Goal: Information Seeking & Learning: Learn about a topic

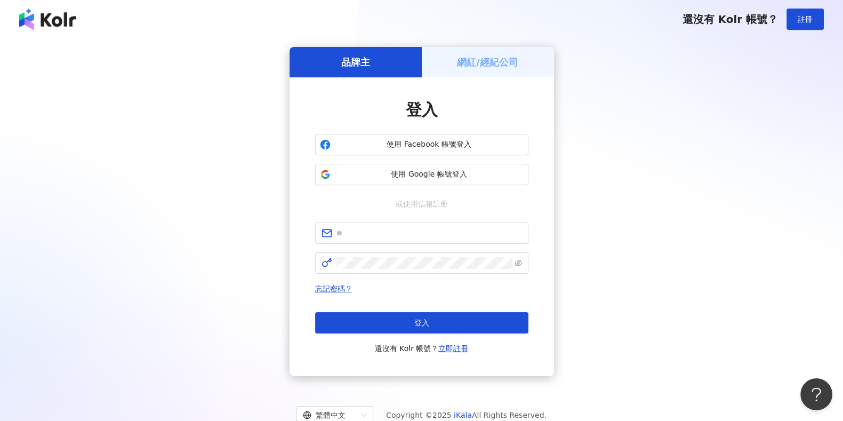
click at [427, 238] on span at bounding box center [421, 232] width 213 height 21
click at [425, 233] on input "text" at bounding box center [430, 233] width 186 height 12
type input "**********"
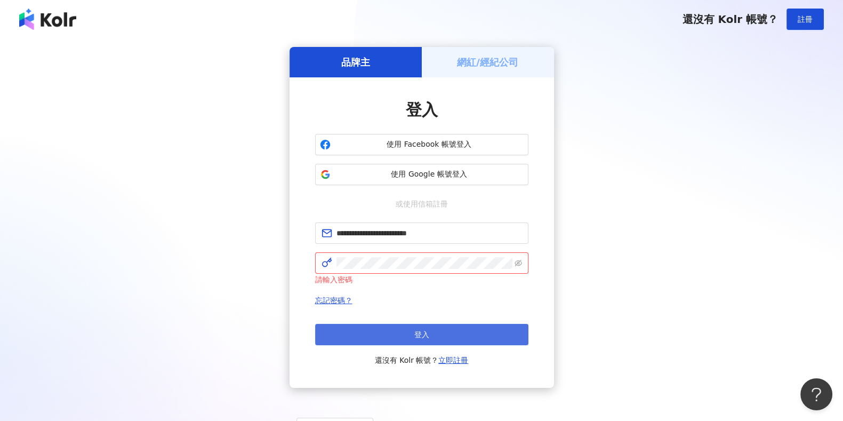
click at [407, 334] on button "登入" at bounding box center [421, 334] width 213 height 21
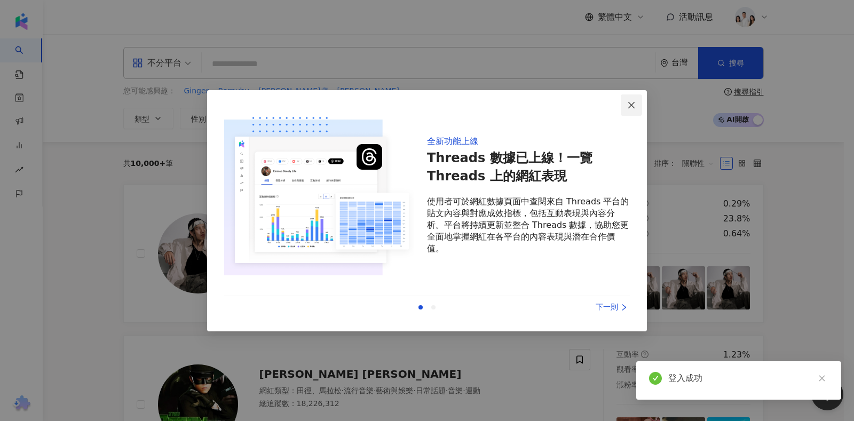
click at [636, 102] on span "Close" at bounding box center [630, 105] width 21 height 9
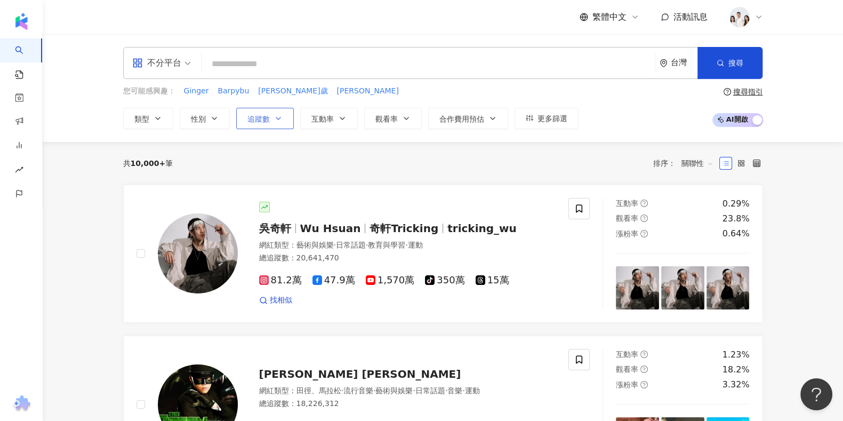
click at [265, 120] on span "追蹤數" at bounding box center [259, 119] width 22 height 9
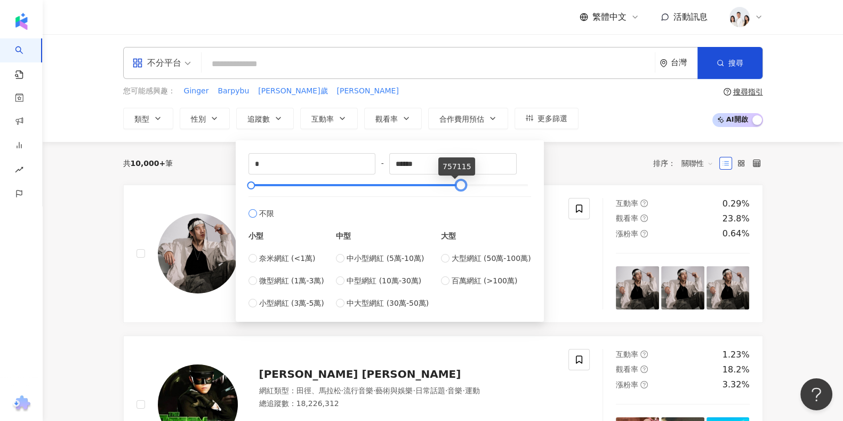
type input "******"
drag, startPoint x: 528, startPoint y: 186, endPoint x: 450, endPoint y: 197, distance: 78.6
click at [461, 188] on div at bounding box center [461, 185] width 6 height 6
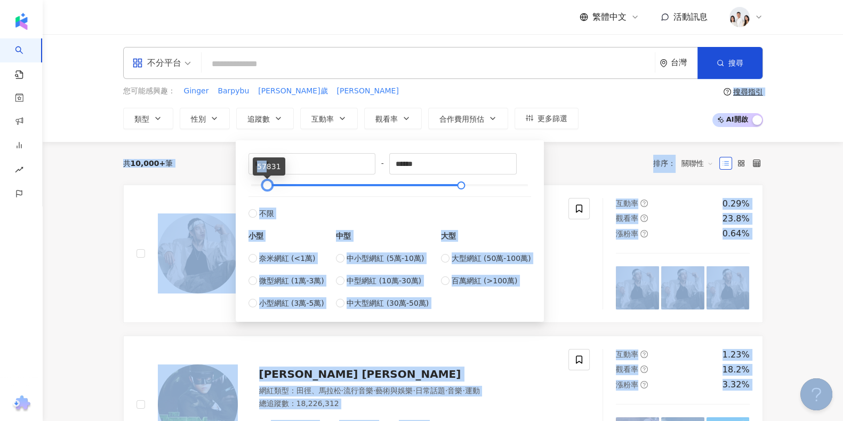
type input "*****"
drag, startPoint x: 251, startPoint y: 186, endPoint x: 266, endPoint y: 175, distance: 18.8
click at [266, 175] on body "AI 找網紅 找貼文 資源庫 商案媒合 洞察報告 趨勢分析 BETA 競品分析 繁體中文 活動訊息 不分平台 台灣 搜尋 您可能感興趣： Ginger Bar…" at bounding box center [421, 210] width 843 height 421
type input "******"
click at [283, 185] on div at bounding box center [281, 185] width 6 height 6
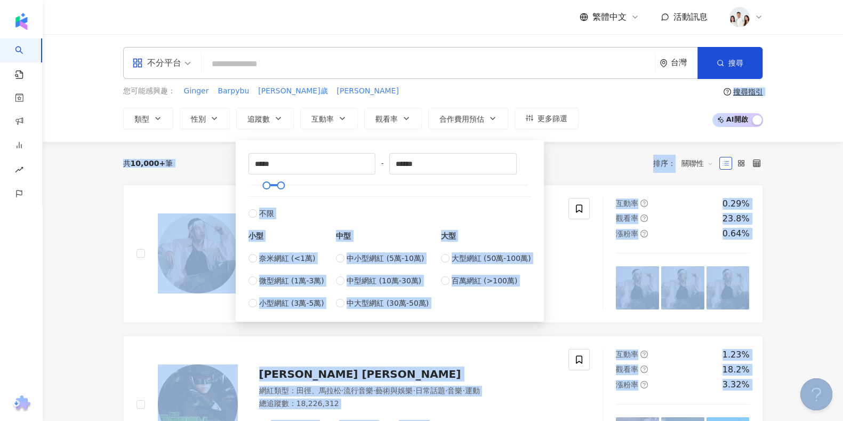
click at [209, 170] on div "共 10,000+ 筆 排序： 關聯性" at bounding box center [443, 163] width 640 height 17
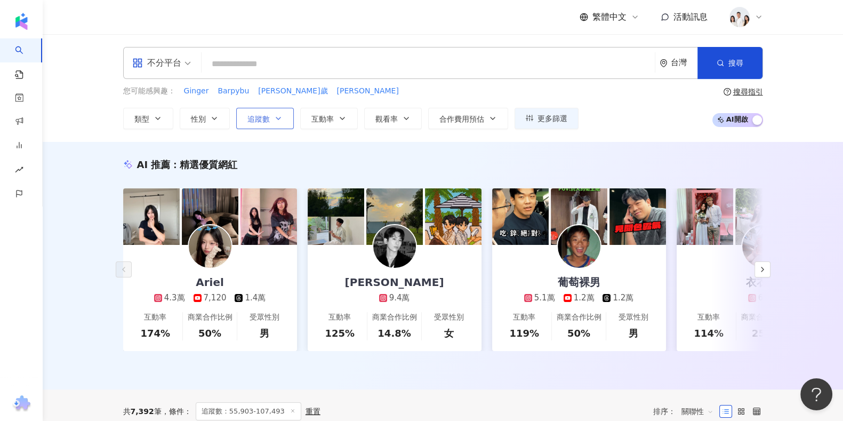
click at [251, 117] on span "追蹤數" at bounding box center [259, 119] width 22 height 9
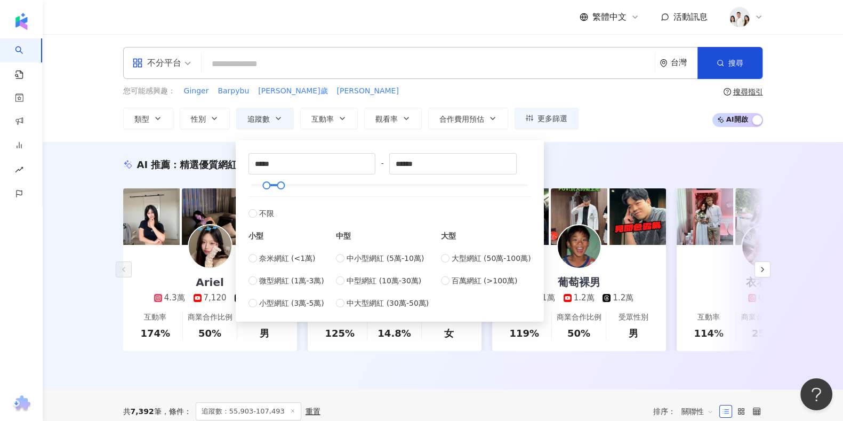
click at [74, 124] on div "不分平台 台灣 搜尋 您可能感興趣： Ginger Barpybu 陳三歲 蔡昇晏 類型 性別 追蹤數 互動率 觀看率 合作費用預估 更多篩選 ***** -…" at bounding box center [443, 88] width 801 height 108
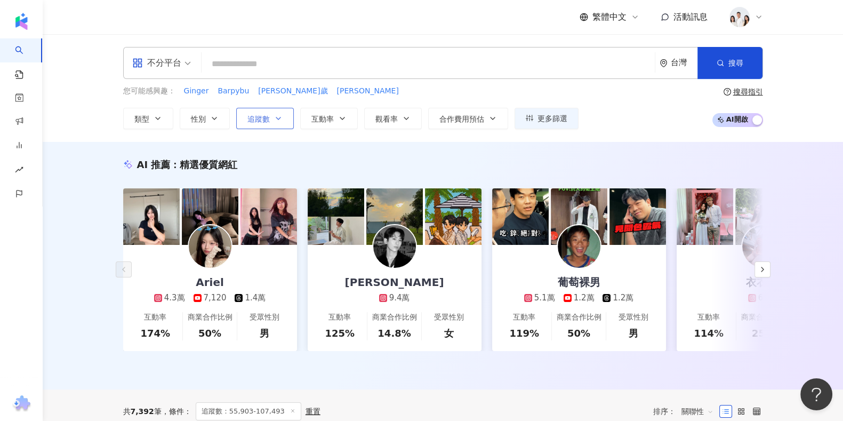
click at [282, 115] on icon "button" at bounding box center [278, 118] width 9 height 9
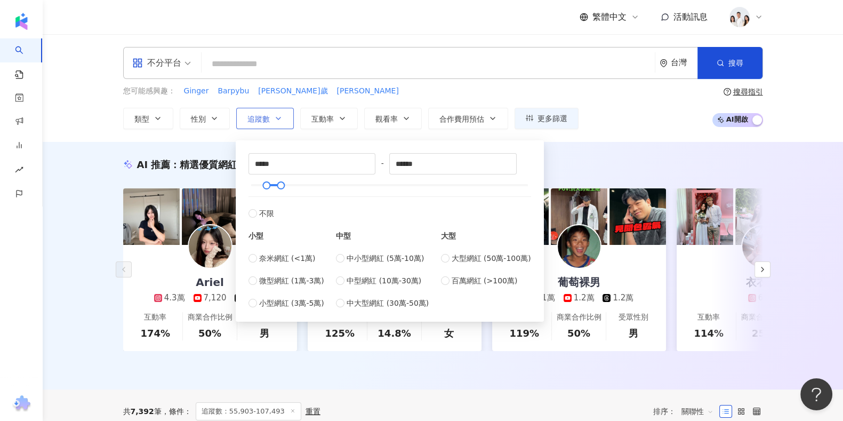
click at [282, 115] on icon "button" at bounding box center [278, 118] width 9 height 9
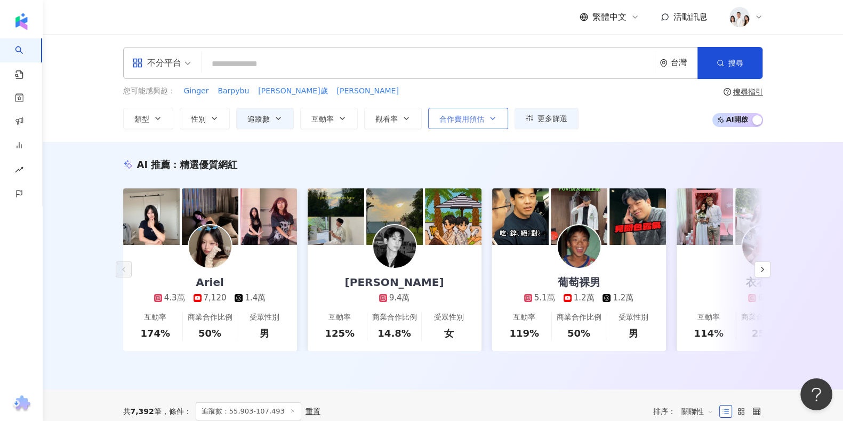
click at [453, 121] on span "合作費用預估" at bounding box center [462, 119] width 45 height 9
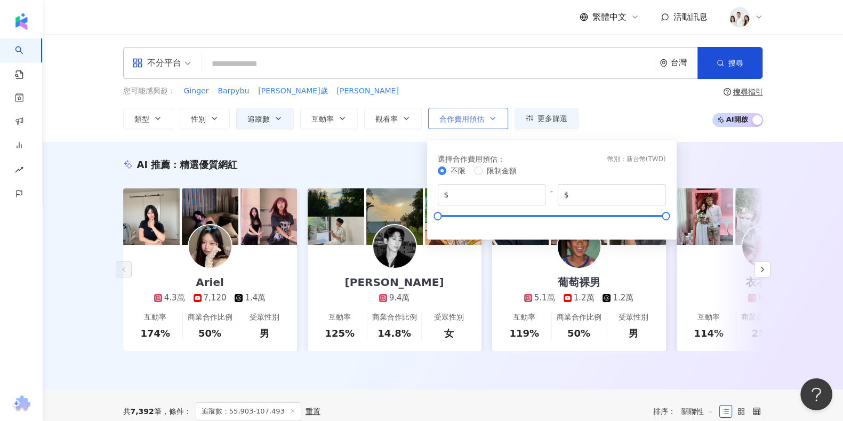
click at [453, 121] on span "合作費用預估" at bounding box center [462, 119] width 45 height 9
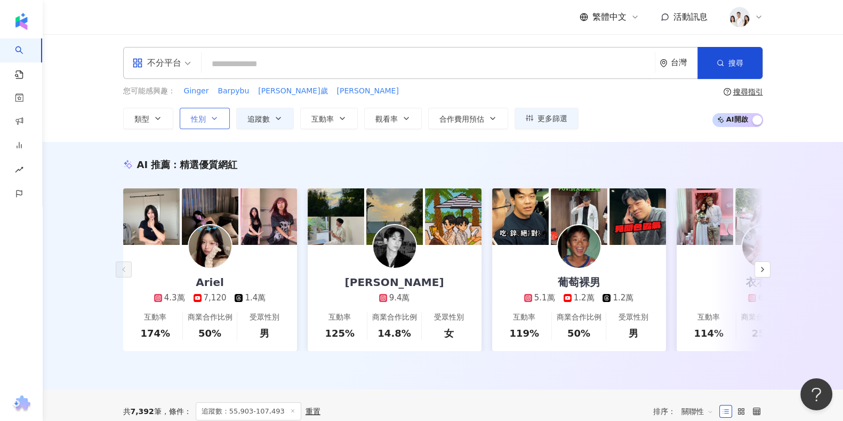
click at [194, 118] on span "性別" at bounding box center [198, 119] width 15 height 9
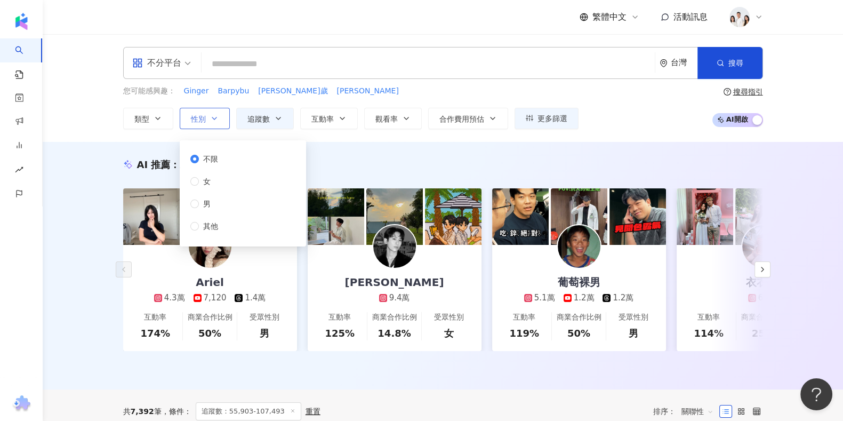
click at [194, 118] on span "性別" at bounding box center [198, 119] width 15 height 9
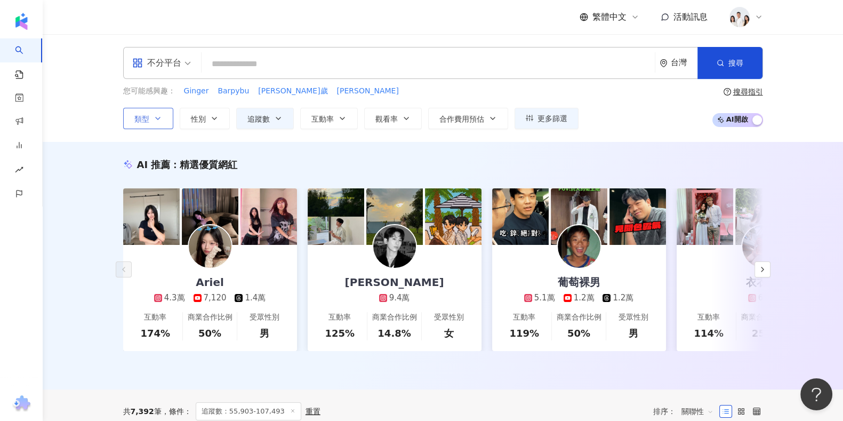
click at [168, 124] on button "類型" at bounding box center [148, 118] width 50 height 21
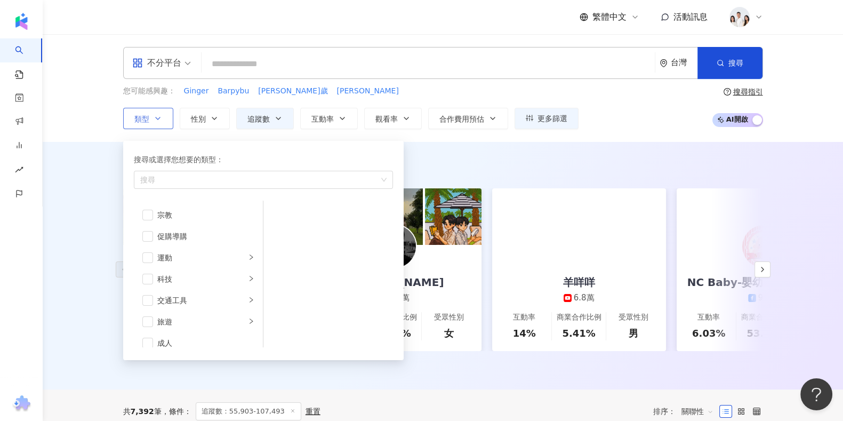
scroll to position [369, 0]
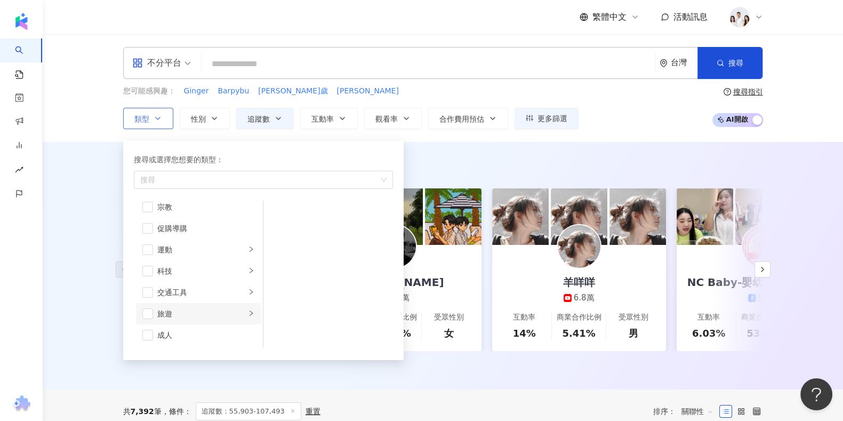
click at [155, 313] on li "旅遊" at bounding box center [198, 313] width 125 height 21
click at [149, 314] on span "button" at bounding box center [147, 313] width 11 height 11
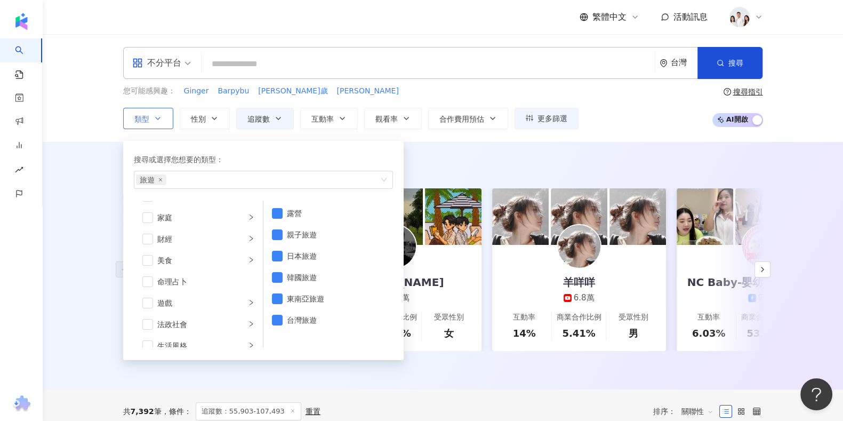
scroll to position [0, 0]
click at [151, 320] on span "button" at bounding box center [147, 320] width 11 height 11
click at [146, 277] on span "button" at bounding box center [147, 275] width 11 height 11
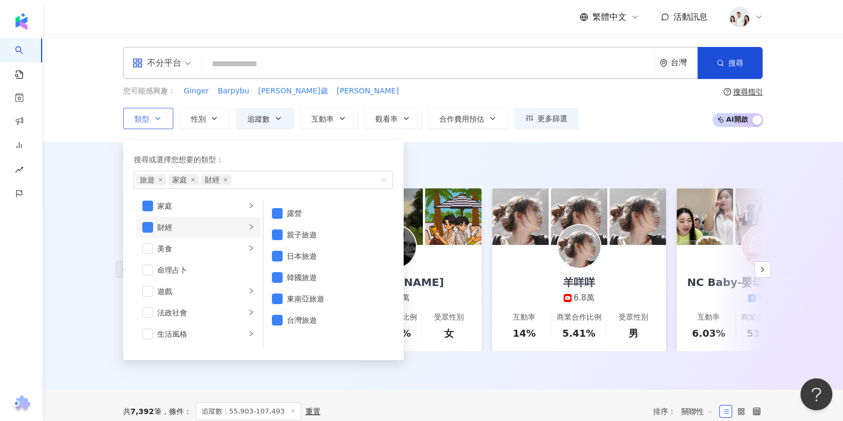
scroll to position [133, 0]
click at [149, 318] on span "button" at bounding box center [147, 315] width 11 height 11
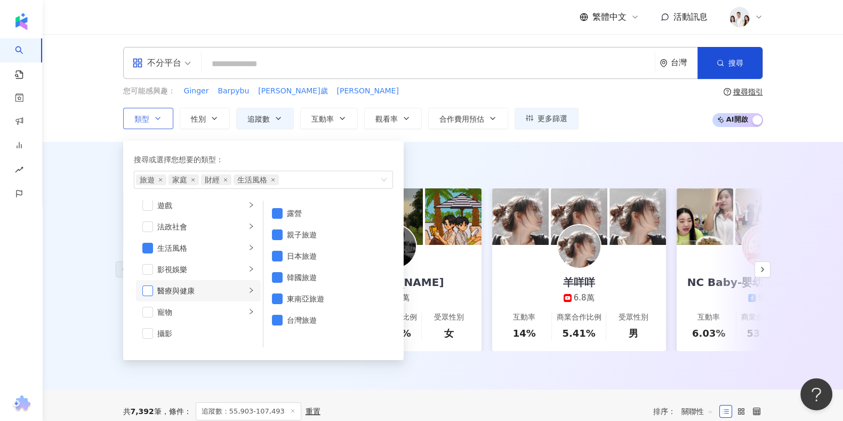
click at [146, 291] on span "button" at bounding box center [147, 290] width 11 height 11
click at [147, 332] on span "button" at bounding box center [147, 333] width 11 height 11
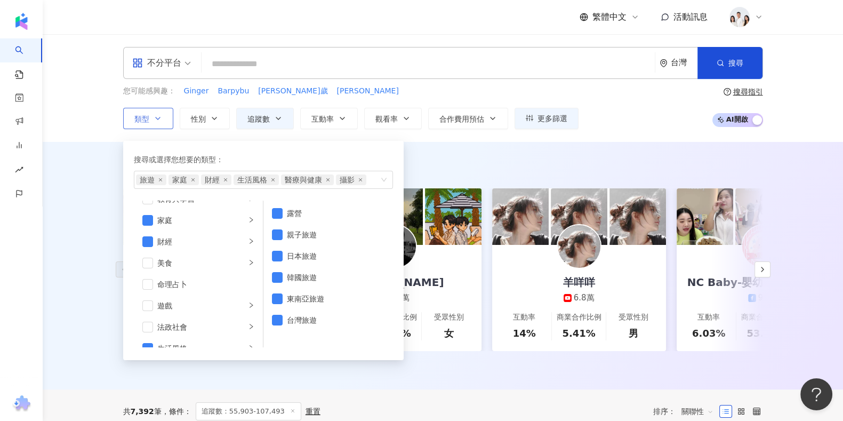
scroll to position [0, 0]
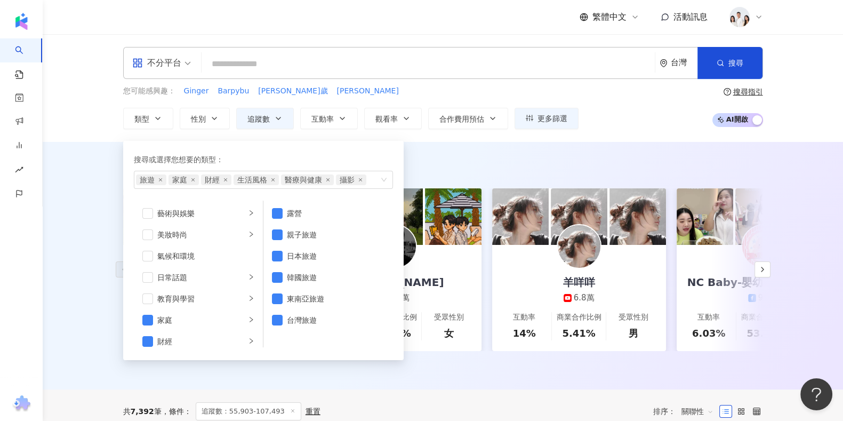
click at [694, 60] on div "台灣" at bounding box center [684, 62] width 27 height 9
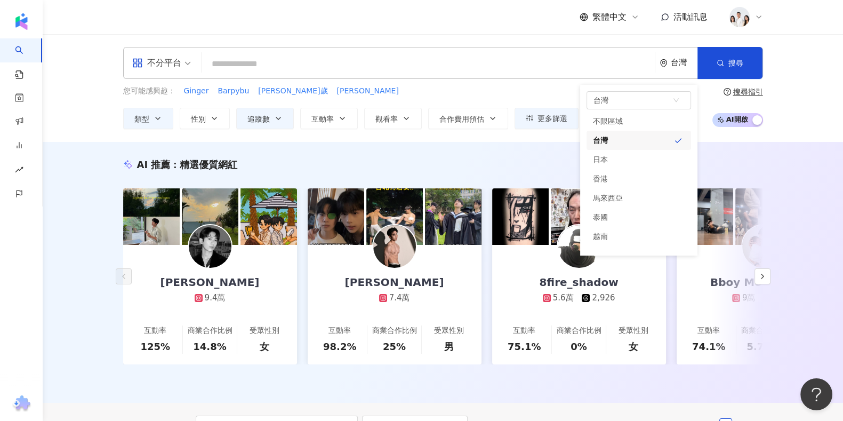
click at [523, 89] on div "您可能感興趣： Ginger Barpybu 陳三歲 蔡昇晏" at bounding box center [351, 91] width 456 height 12
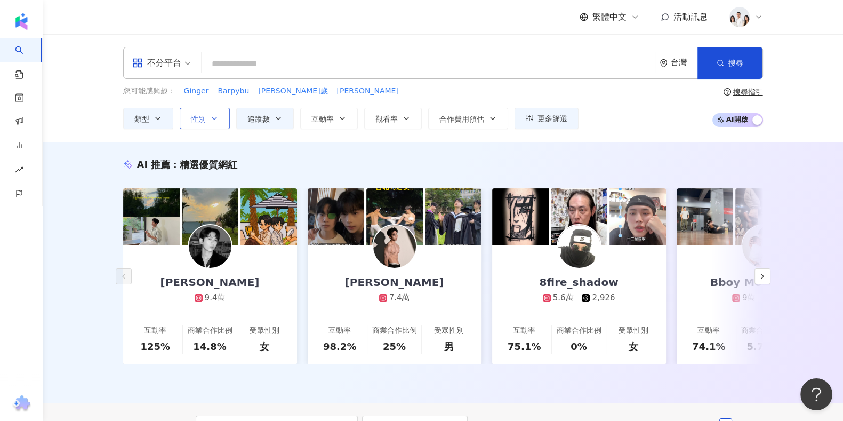
click at [211, 125] on button "性別" at bounding box center [205, 118] width 50 height 21
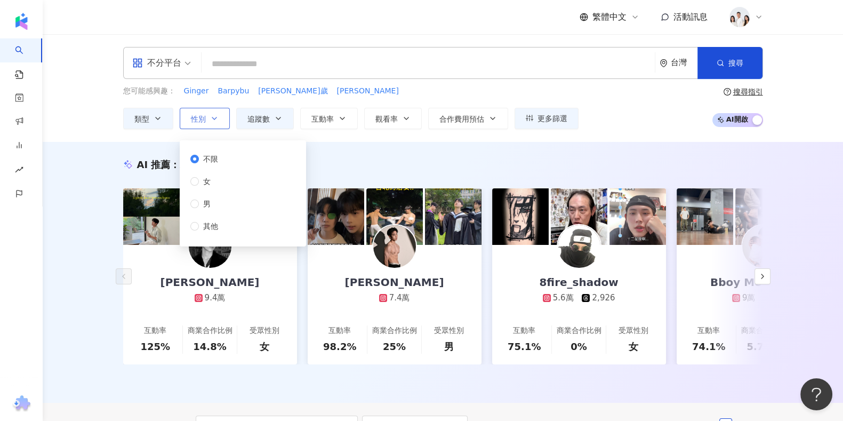
click at [211, 125] on button "性別" at bounding box center [205, 118] width 50 height 21
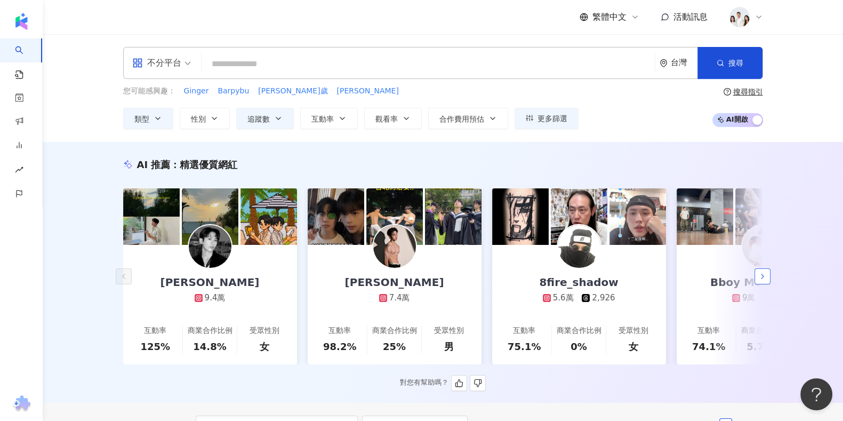
click at [761, 274] on button "button" at bounding box center [763, 276] width 16 height 16
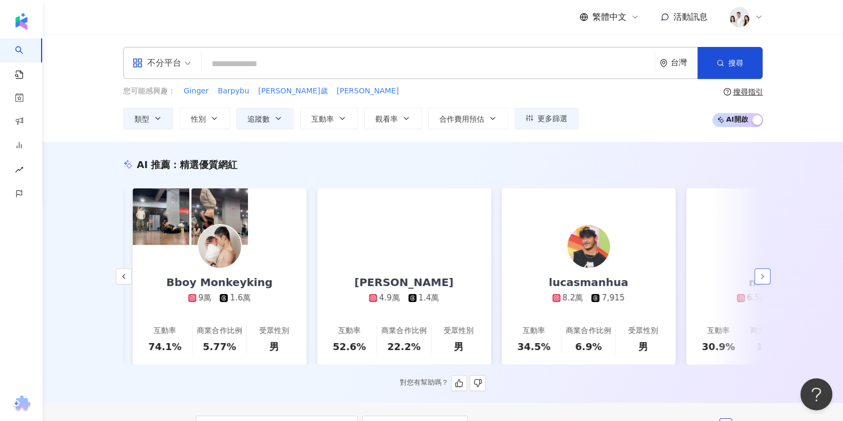
scroll to position [0, 554]
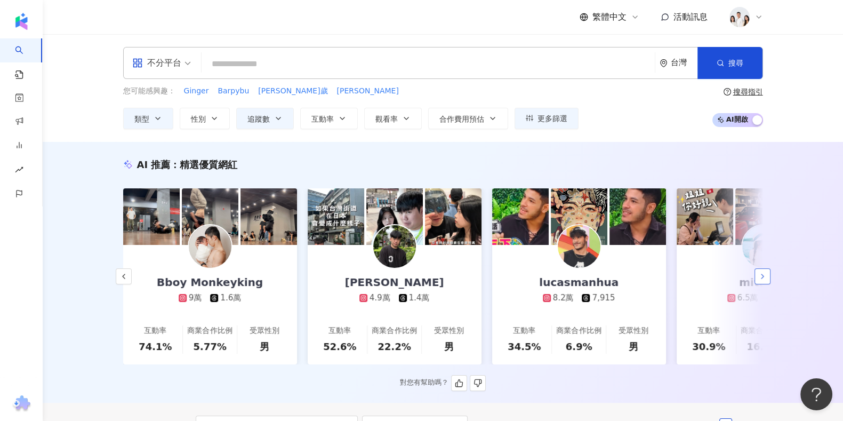
click at [763, 274] on button "button" at bounding box center [763, 276] width 16 height 16
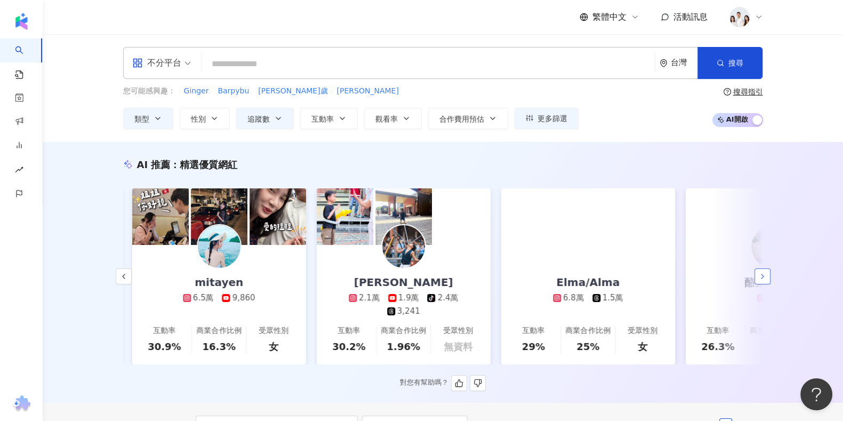
scroll to position [0, 1108]
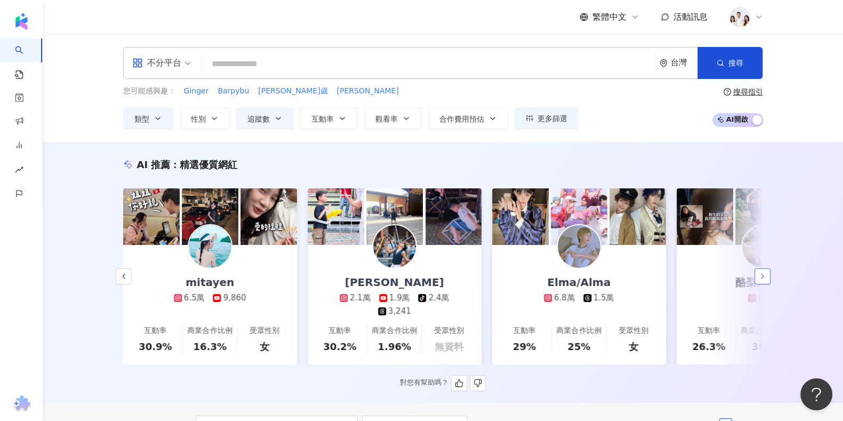
click at [763, 274] on button "button" at bounding box center [763, 276] width 16 height 16
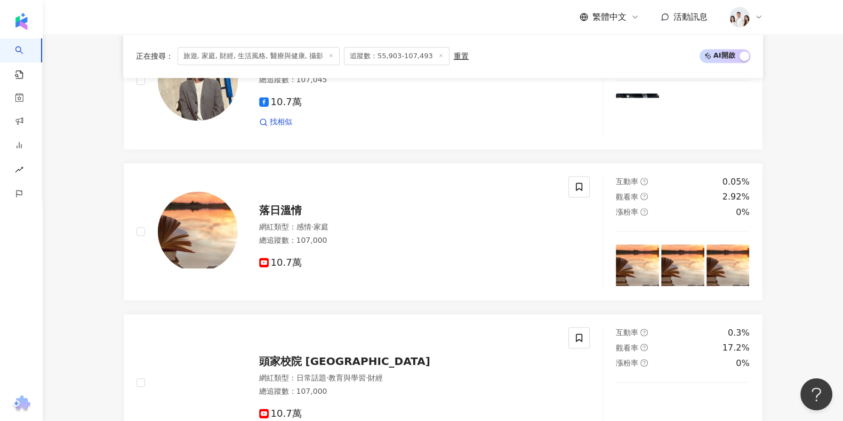
scroll to position [600, 0]
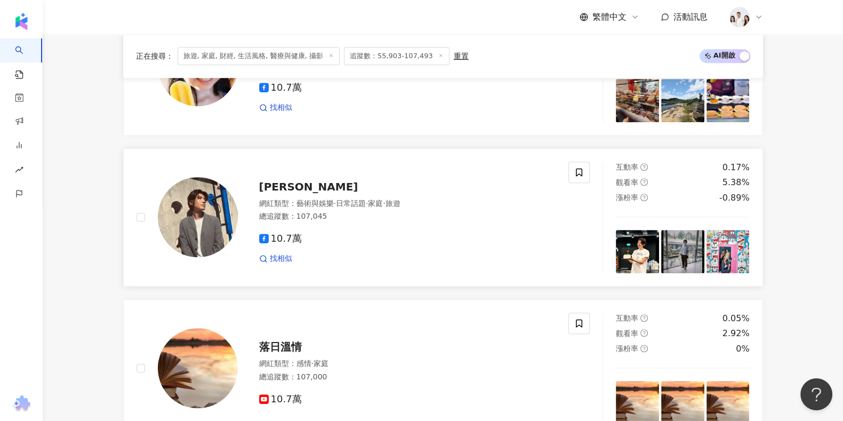
click at [272, 189] on span "梁正群" at bounding box center [308, 186] width 99 height 13
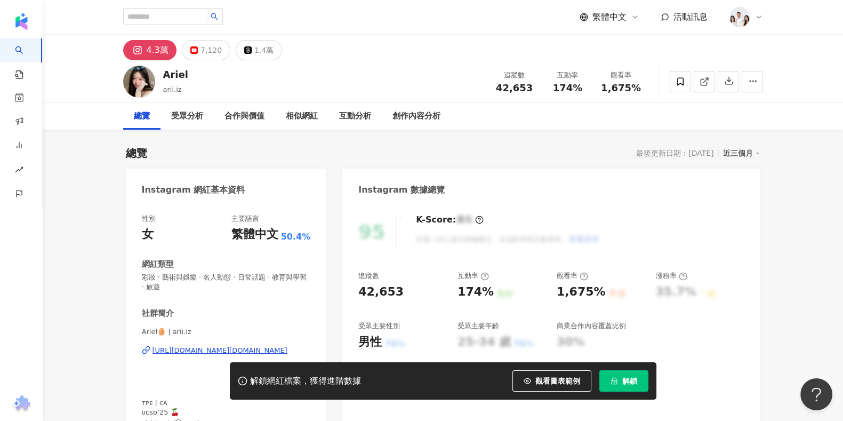
click at [200, 351] on div "[URL][DOMAIN_NAME][DOMAIN_NAME]" at bounding box center [220, 351] width 135 height 10
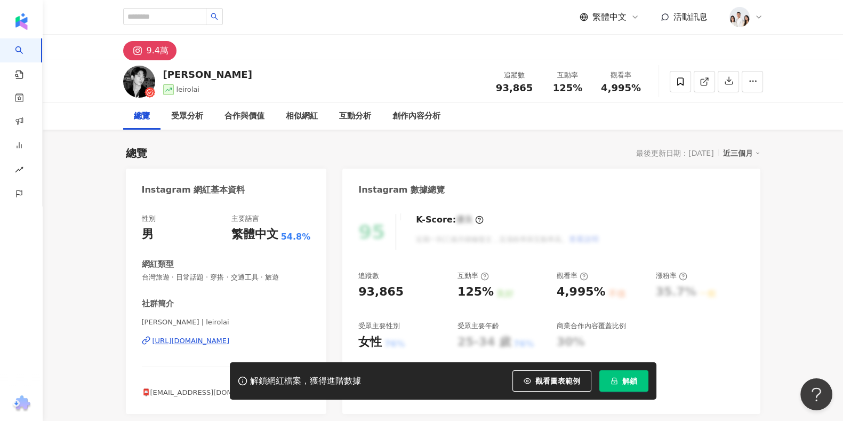
click at [160, 52] on div "9.4萬" at bounding box center [158, 50] width 22 height 15
click at [216, 340] on div "[URL][DOMAIN_NAME]" at bounding box center [191, 341] width 77 height 10
drag, startPoint x: 294, startPoint y: 278, endPoint x: 139, endPoint y: 286, distance: 155.5
click at [139, 286] on div "性別 男 主要語言 繁體中文 54.8% 網紅類型 台灣旅遊 · 日常話題 · 穿搭 · 交通工具 · 旅遊 社群簡介 Leiro Lai | leirola…" at bounding box center [226, 308] width 201 height 211
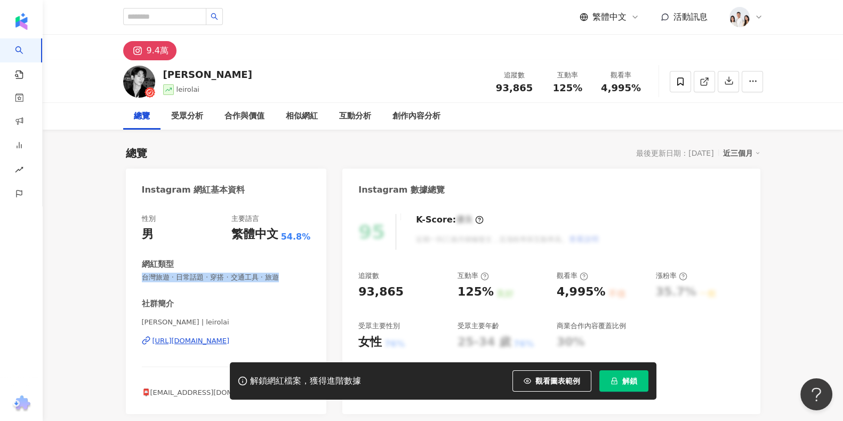
copy span "台灣旅遊 · 日常話題 · 穿搭 · 交通工具 · 旅遊"
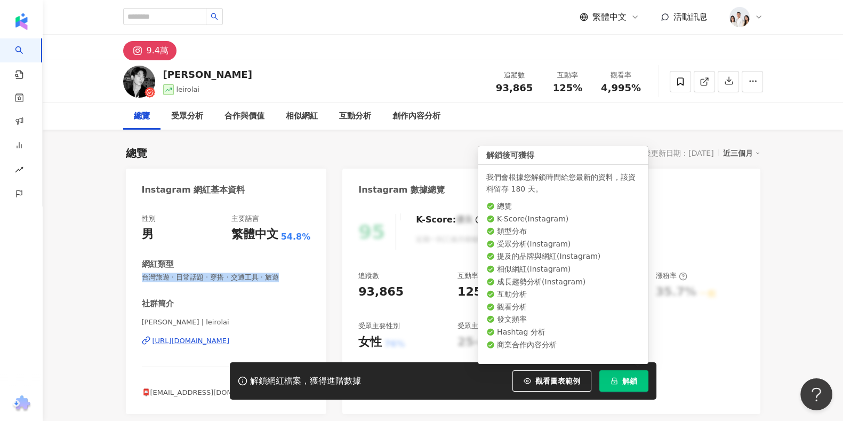
click at [626, 384] on span "解鎖" at bounding box center [630, 381] width 15 height 9
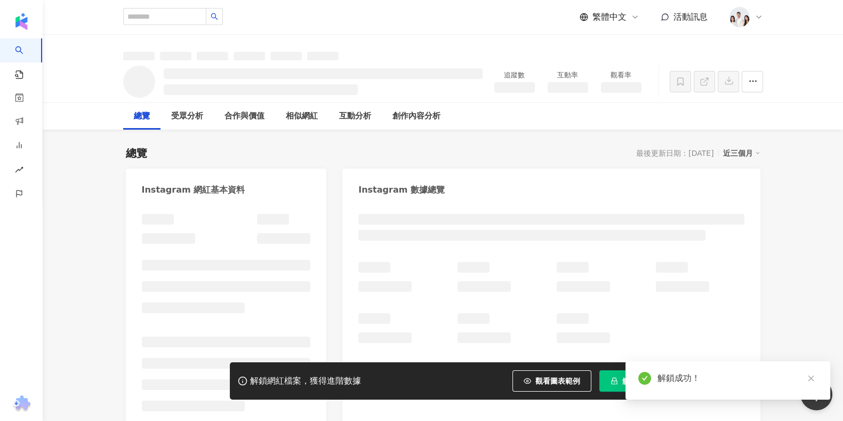
drag, startPoint x: 495, startPoint y: 94, endPoint x: 531, endPoint y: 85, distance: 37.3
click at [531, 85] on div "追蹤數 互動率 觀看率" at bounding box center [568, 82] width 160 height 32
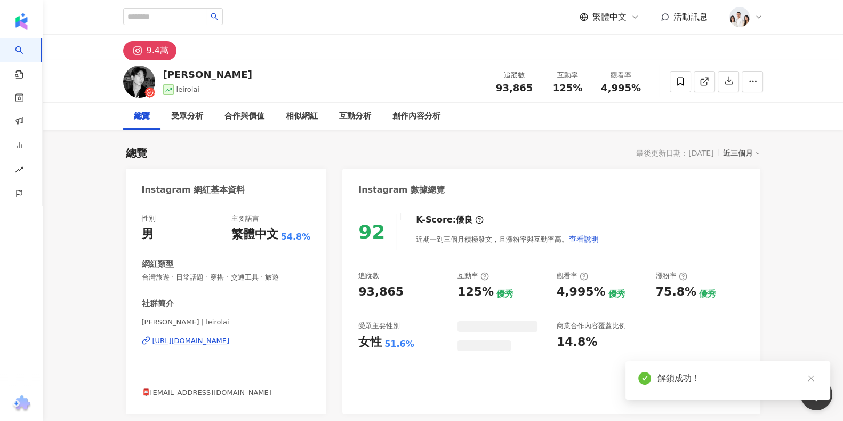
click at [532, 91] on div "93,865" at bounding box center [515, 88] width 41 height 11
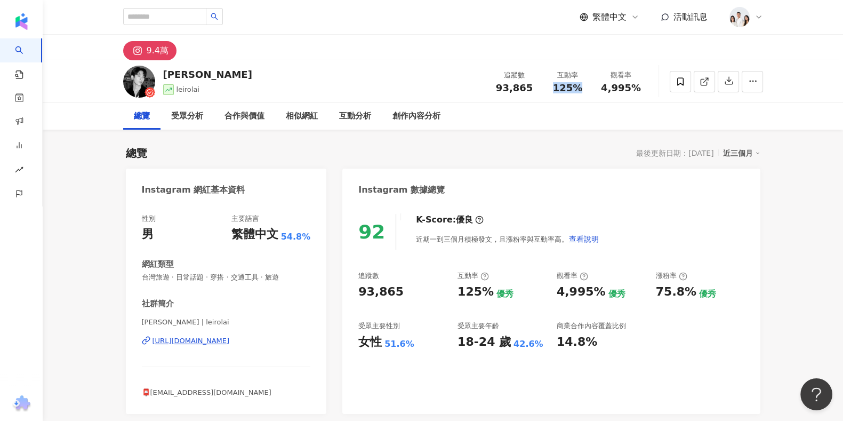
drag, startPoint x: 552, startPoint y: 92, endPoint x: 582, endPoint y: 89, distance: 29.5
click at [582, 89] on div "125%" at bounding box center [568, 88] width 41 height 11
copy span "125%"
click at [575, 146] on div "總覽 最後更新日期：[DATE] 近三個月" at bounding box center [443, 153] width 635 height 15
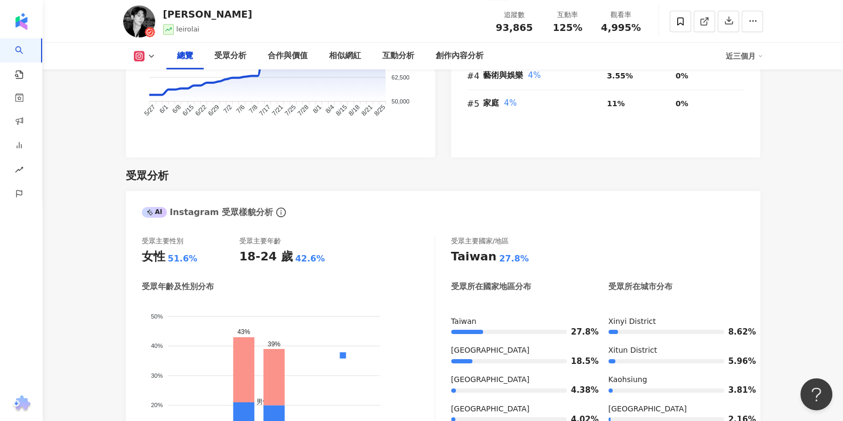
scroll to position [866, 0]
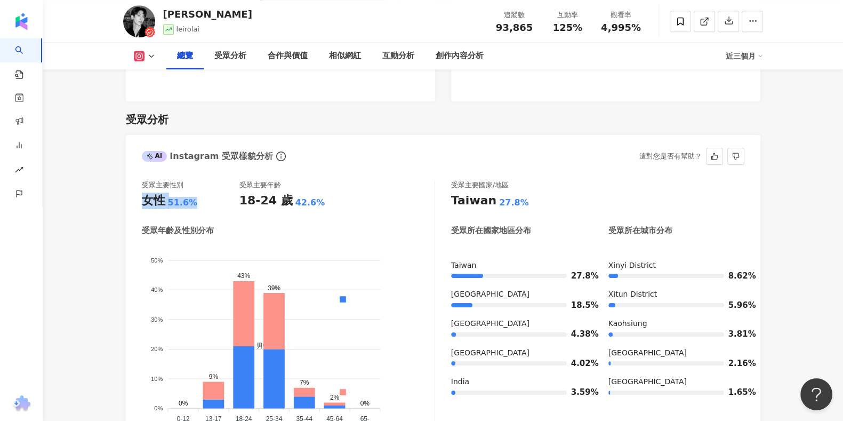
drag, startPoint x: 144, startPoint y: 202, endPoint x: 197, endPoint y: 199, distance: 53.9
click at [197, 199] on div "女性 51.6%" at bounding box center [191, 201] width 98 height 17
copy div "女性 51.6%"
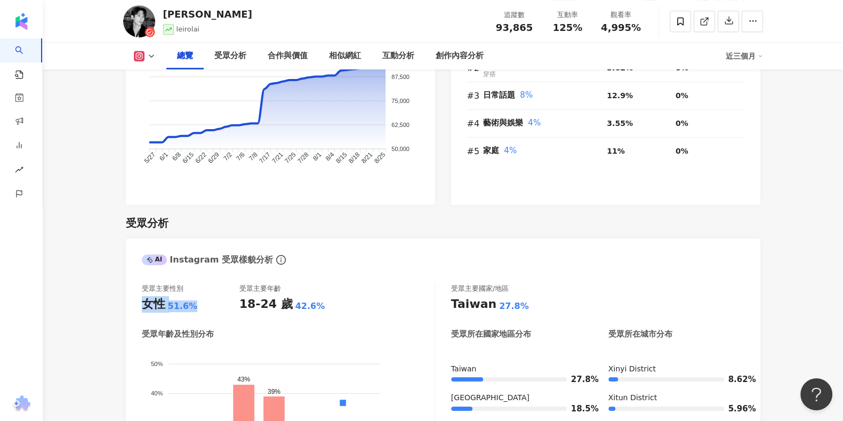
scroll to position [734, 0]
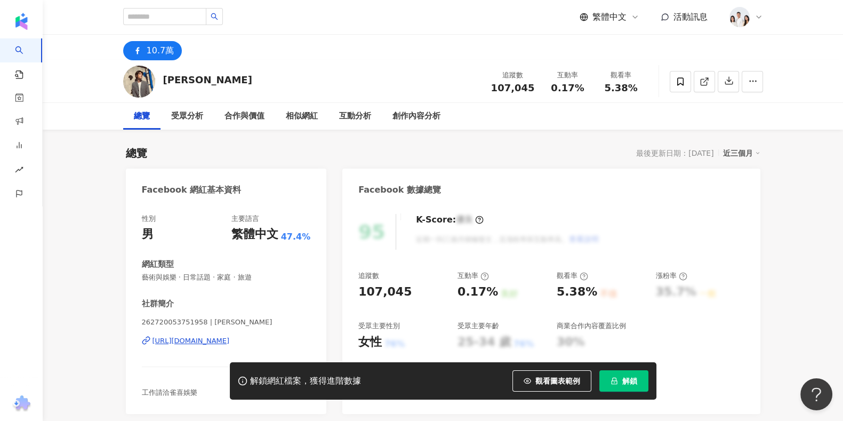
click at [140, 46] on icon at bounding box center [137, 50] width 13 height 13
click at [213, 338] on div "https://www.facebook.com/262720053751958" at bounding box center [191, 341] width 77 height 10
click at [222, 337] on div "https://www.facebook.com/262720053751958" at bounding box center [191, 341] width 77 height 10
